Goal: Information Seeking & Learning: Learn about a topic

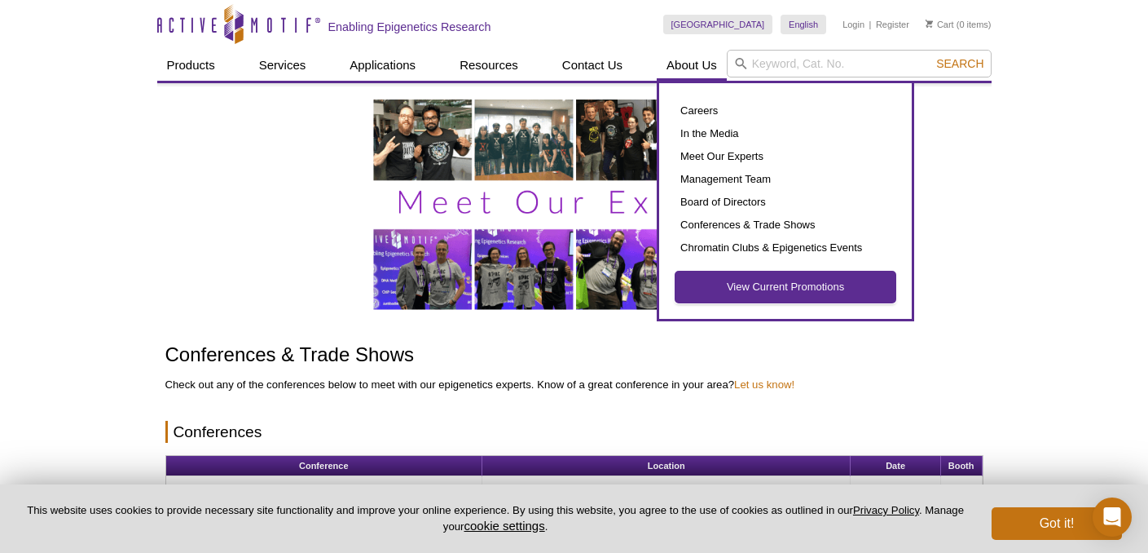
click at [769, 288] on link "View Current Promotions" at bounding box center [786, 286] width 220 height 31
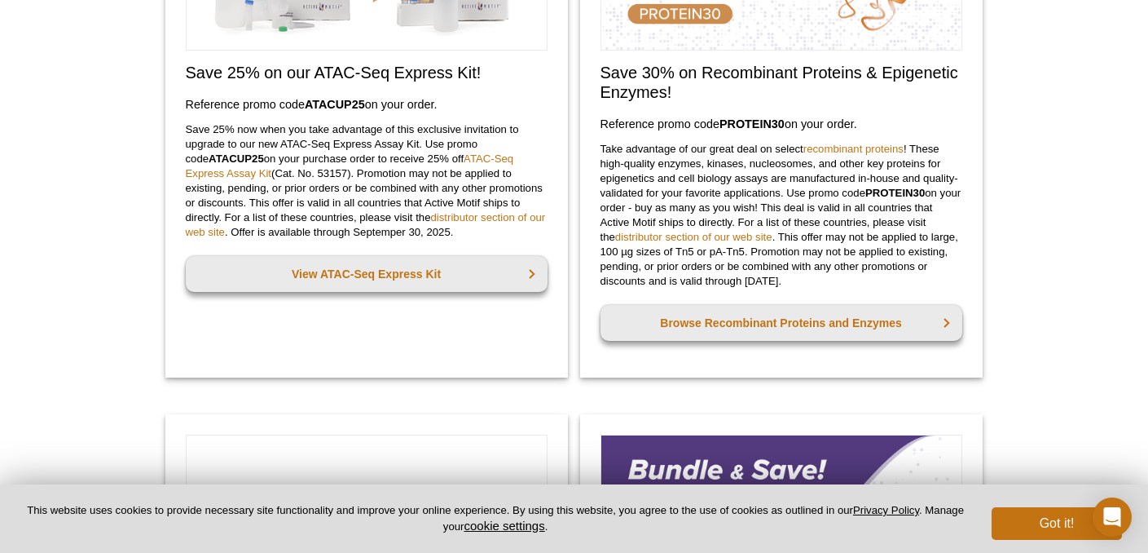
scroll to position [278, 0]
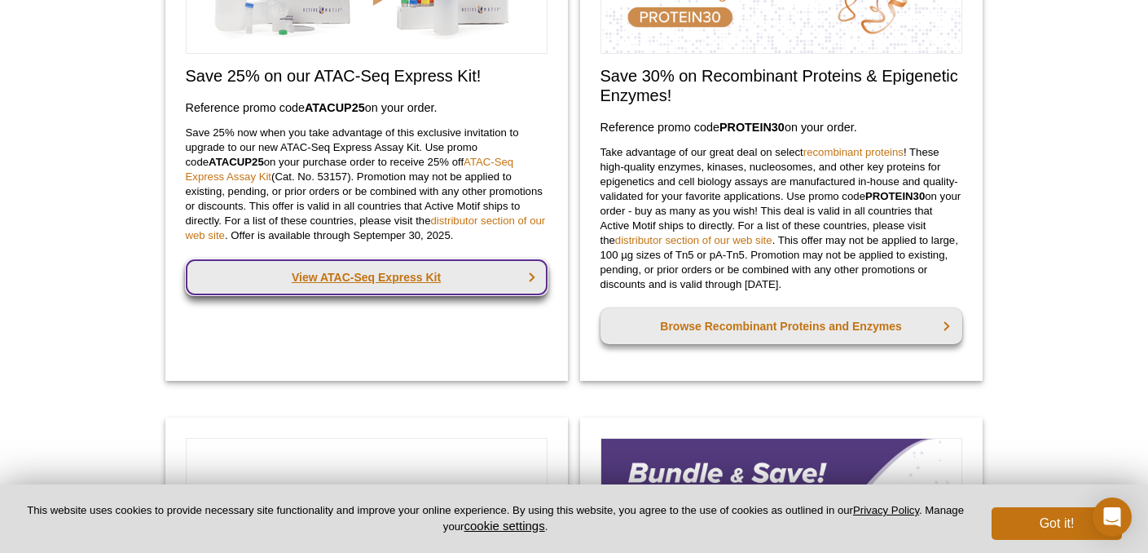
click at [373, 269] on link "View ATAC-Seq Express Kit" at bounding box center [367, 277] width 362 height 36
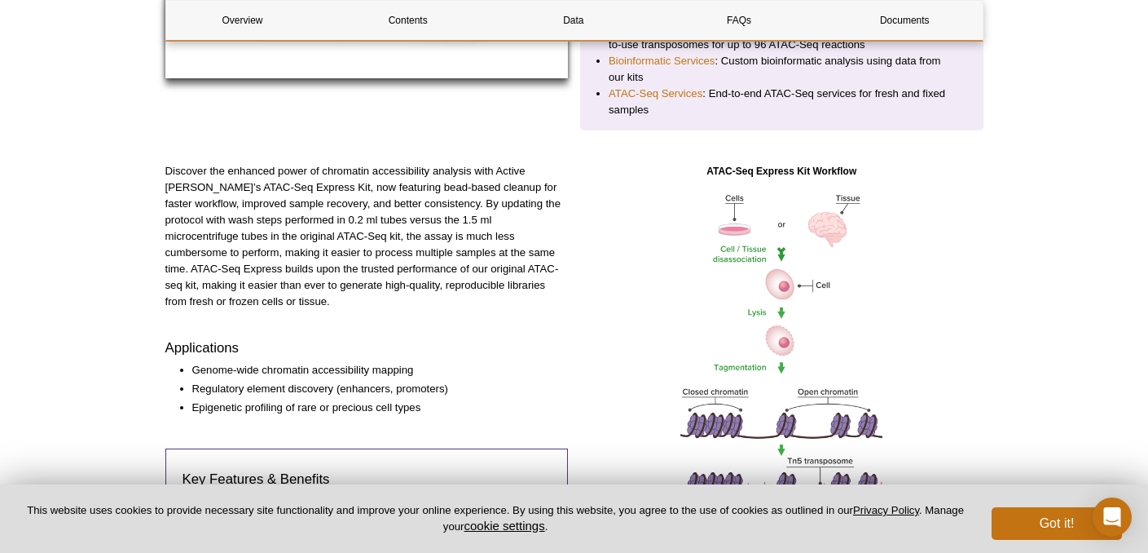
scroll to position [161, 0]
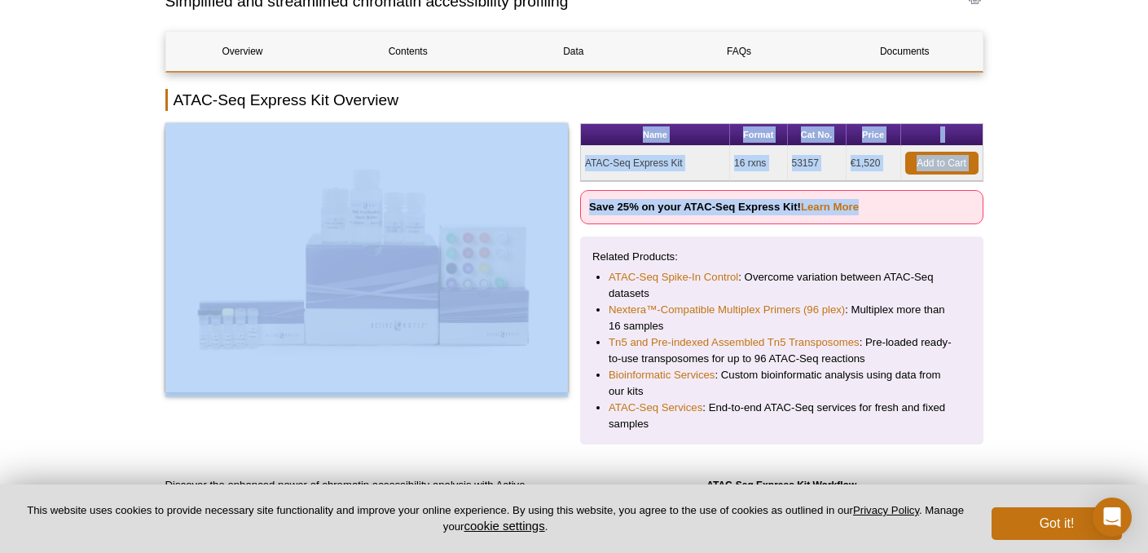
drag, startPoint x: 892, startPoint y: 206, endPoint x: 572, endPoint y: 204, distance: 319.5
click at [572, 204] on div "Name Format Cat No. Price ATAC-Seq Express Kit 16 rxns 53157 €1,520 Add to Cart…" at bounding box center [574, 283] width 818 height 321
click at [859, 208] on link "Learn More" at bounding box center [830, 207] width 58 height 12
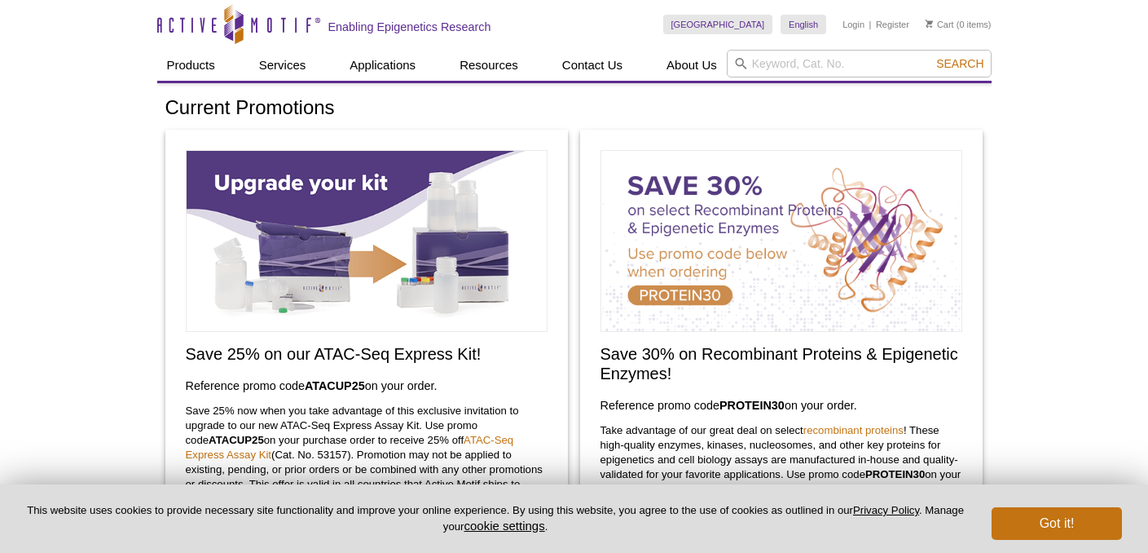
scroll to position [130, 0]
